Goal: Task Accomplishment & Management: Manage account settings

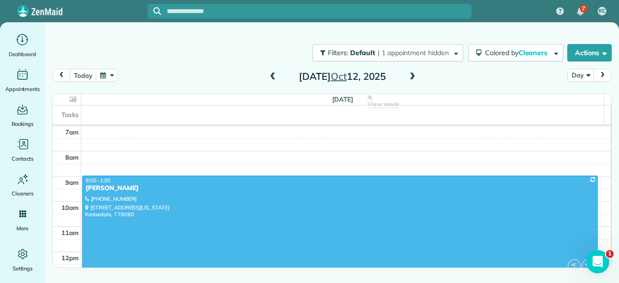
scroll to position [97, 0]
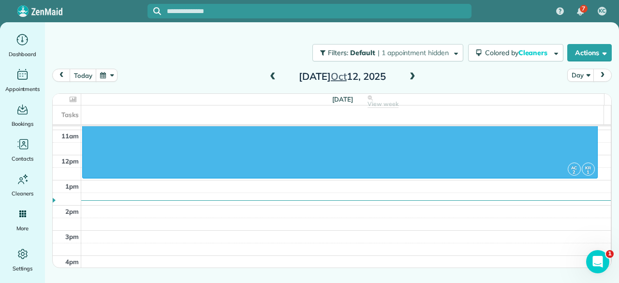
click at [414, 75] on span at bounding box center [412, 77] width 11 height 9
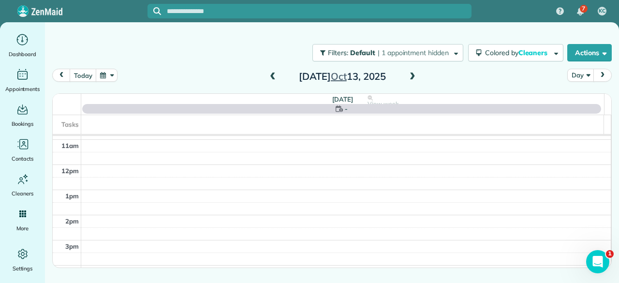
scroll to position [0, 0]
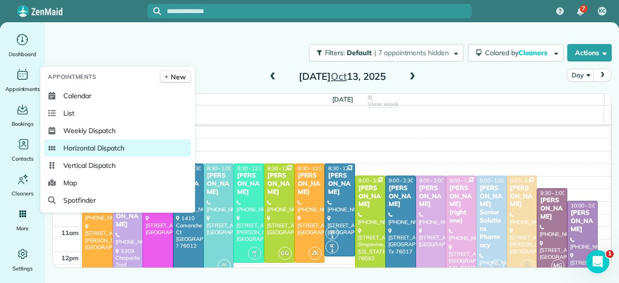
click at [73, 143] on span "Horizontal Dispatch" at bounding box center [93, 148] width 60 height 10
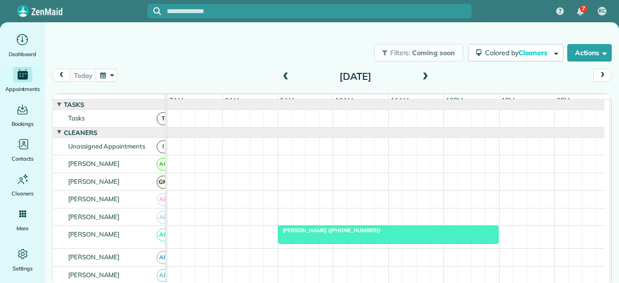
click at [603, 74] on span "next" at bounding box center [603, 75] width 8 height 6
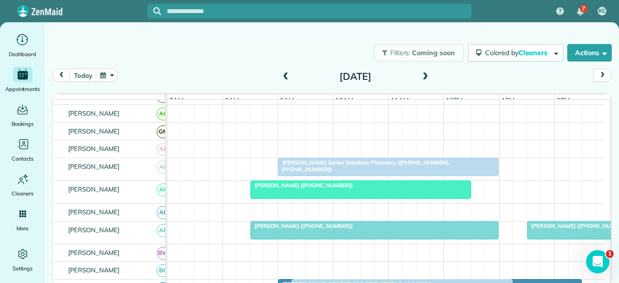
scroll to position [51, 0]
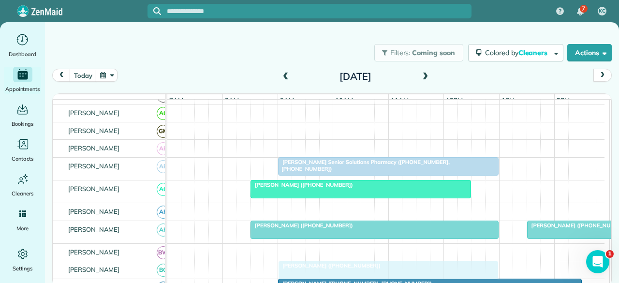
drag, startPoint x: 527, startPoint y: 194, endPoint x: 308, endPoint y: 274, distance: 233.7
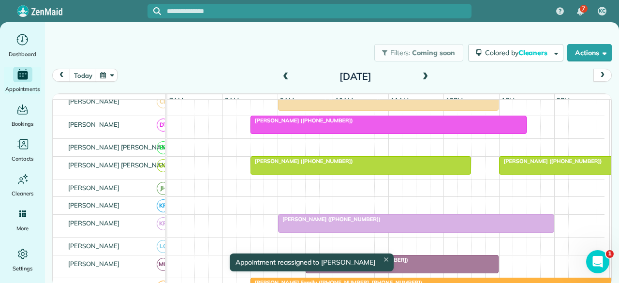
scroll to position [293, 0]
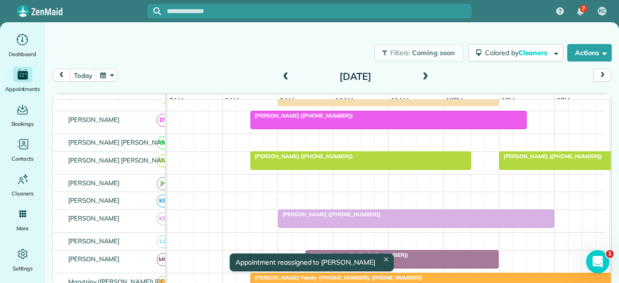
click at [516, 160] on span "[PERSON_NAME] ([PHONE_NUMBER])" at bounding box center [551, 156] width 104 height 7
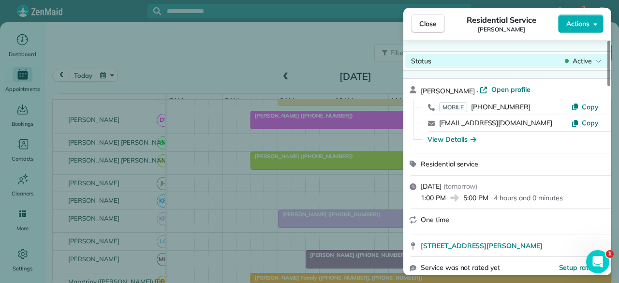
click at [586, 64] on span "Active" at bounding box center [582, 61] width 19 height 10
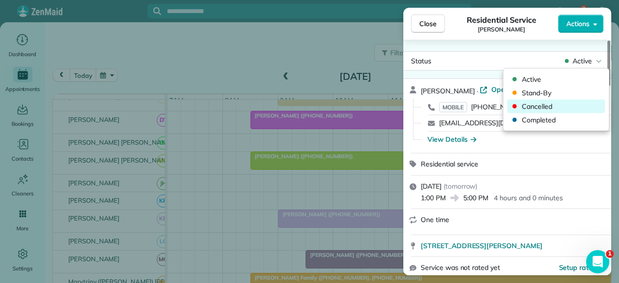
click at [556, 108] on span "Cancelled" at bounding box center [562, 107] width 81 height 10
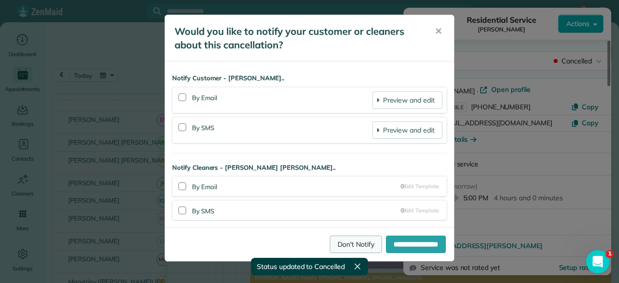
click at [356, 243] on link "Don't Notify" at bounding box center [356, 244] width 52 height 17
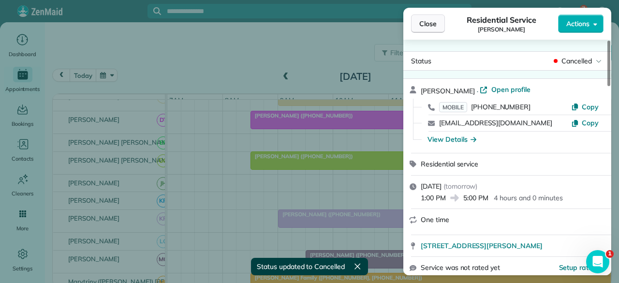
click at [434, 26] on span "Close" at bounding box center [428, 24] width 17 height 10
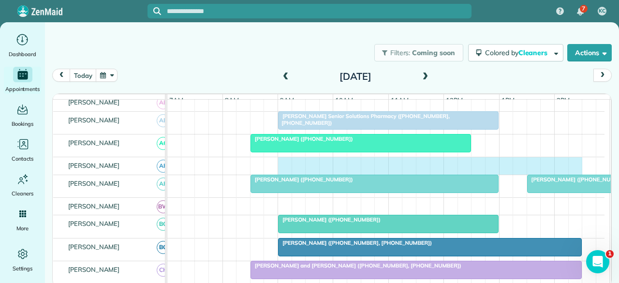
drag, startPoint x: 284, startPoint y: 169, endPoint x: 556, endPoint y: 166, distance: 272.4
click at [572, 167] on div at bounding box center [385, 165] width 437 height 17
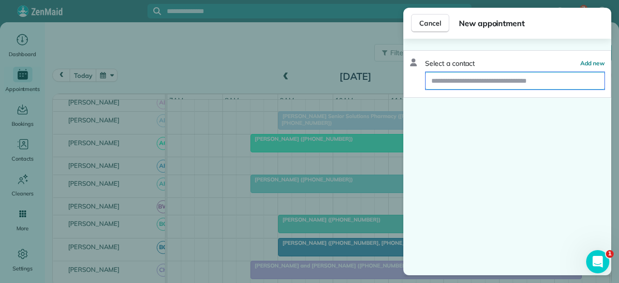
click at [481, 81] on input "text" at bounding box center [515, 80] width 179 height 17
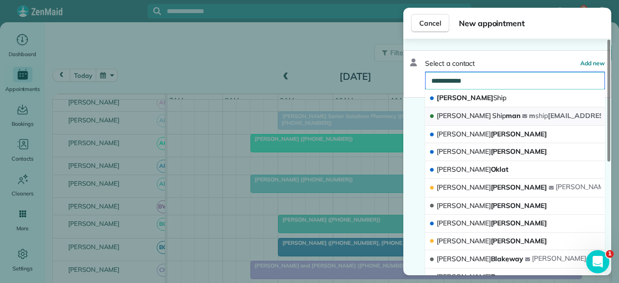
type input "**********"
click at [462, 119] on span "[PERSON_NAME] Ship man" at bounding box center [479, 115] width 84 height 9
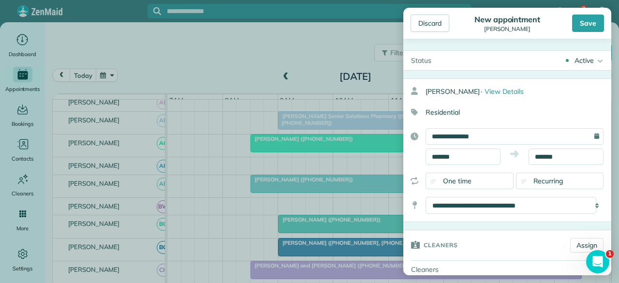
drag, startPoint x: 584, startPoint y: 22, endPoint x: 577, endPoint y: 32, distance: 12.9
click at [584, 21] on div "Save" at bounding box center [588, 23] width 32 height 17
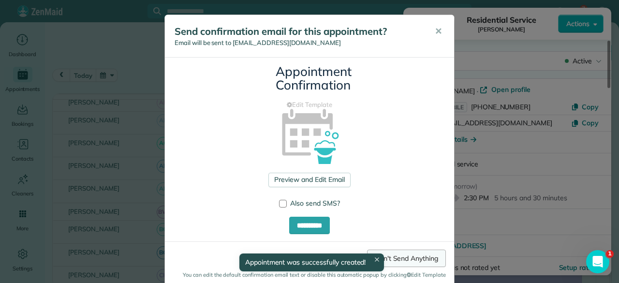
click at [419, 255] on link "Don't Send Anything" at bounding box center [406, 258] width 79 height 17
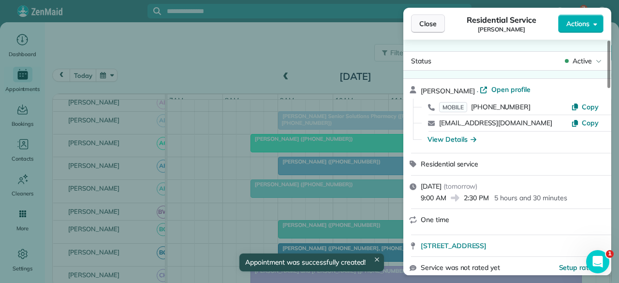
click at [433, 26] on span "Close" at bounding box center [428, 24] width 17 height 10
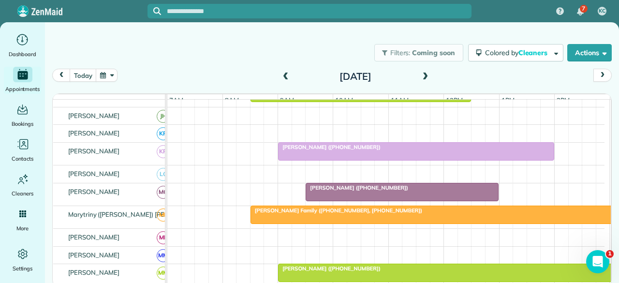
scroll to position [387, 0]
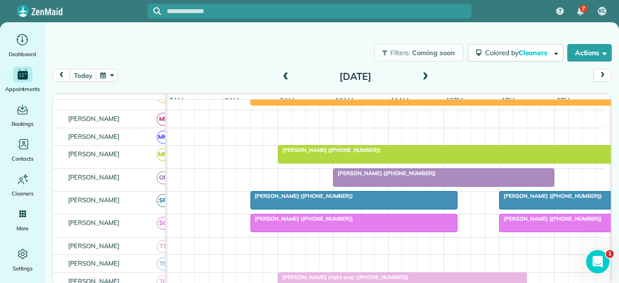
click at [319, 153] on span "[PERSON_NAME] ([PHONE_NUMBER])" at bounding box center [330, 150] width 104 height 7
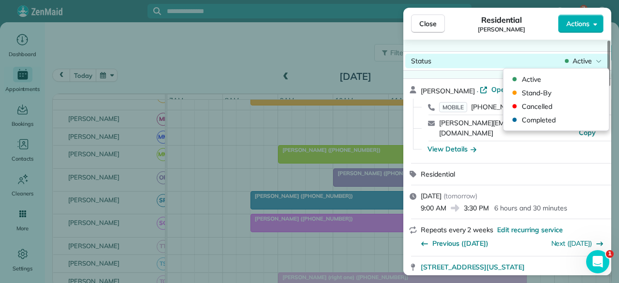
click at [578, 60] on span "Active" at bounding box center [582, 61] width 19 height 10
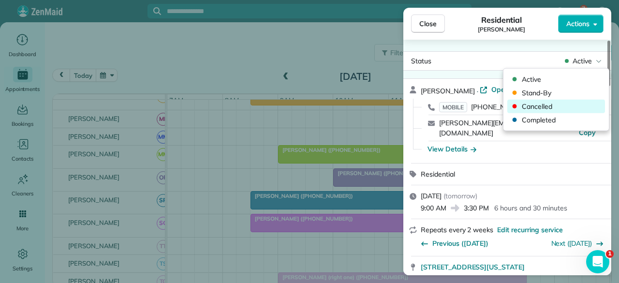
click at [544, 102] on span "Cancelled" at bounding box center [562, 107] width 81 height 10
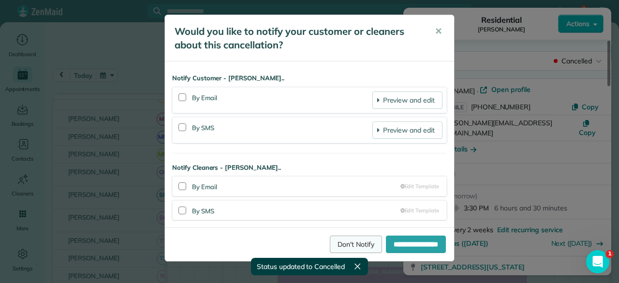
click at [355, 245] on link "Don't Notify" at bounding box center [356, 244] width 52 height 17
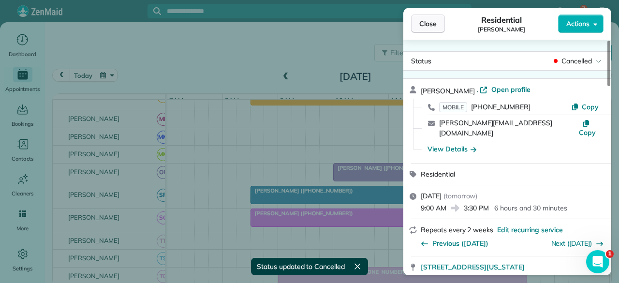
click at [427, 21] on span "Close" at bounding box center [428, 24] width 17 height 10
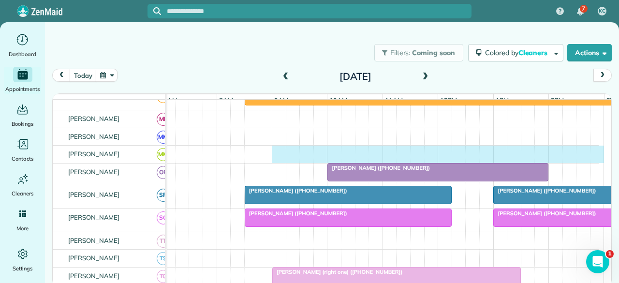
scroll to position [0, 12]
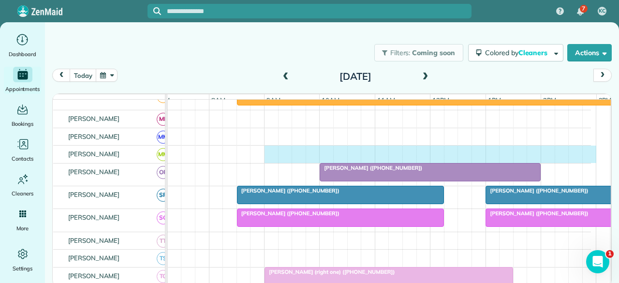
drag, startPoint x: 280, startPoint y: 158, endPoint x: 591, endPoint y: 158, distance: 311.1
click at [591, 158] on div at bounding box center [372, 154] width 437 height 17
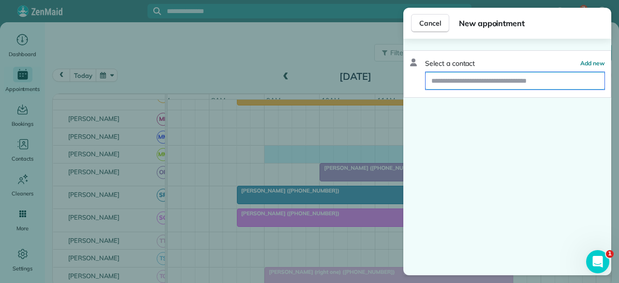
click at [467, 81] on input "text" at bounding box center [515, 80] width 179 height 17
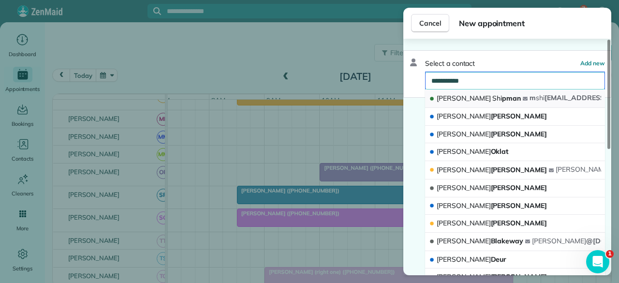
type input "**********"
click at [460, 101] on span "[PERSON_NAME]" at bounding box center [464, 98] width 54 height 9
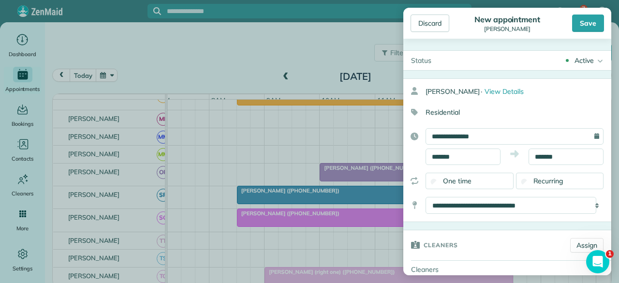
click at [584, 23] on div "Save" at bounding box center [588, 23] width 32 height 17
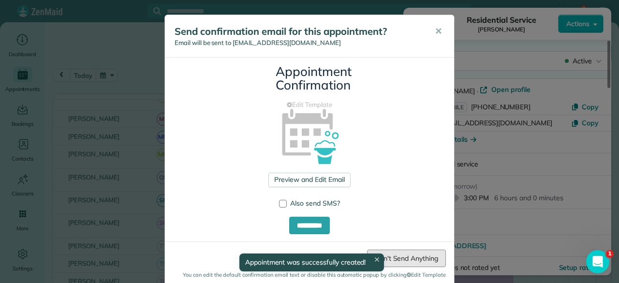
click at [409, 261] on link "Don't Send Anything" at bounding box center [406, 258] width 79 height 17
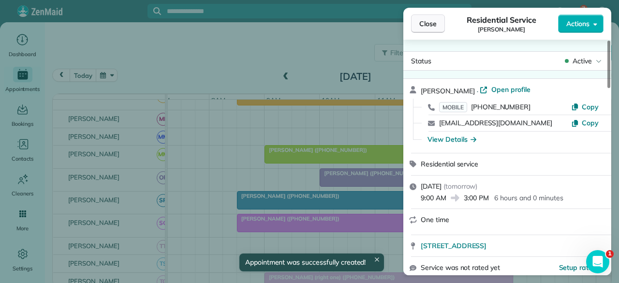
click at [437, 19] on button "Close" at bounding box center [428, 24] width 34 height 18
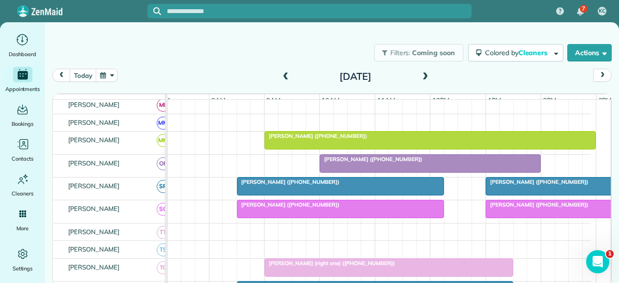
scroll to position [484, 0]
